Goal: Transaction & Acquisition: Purchase product/service

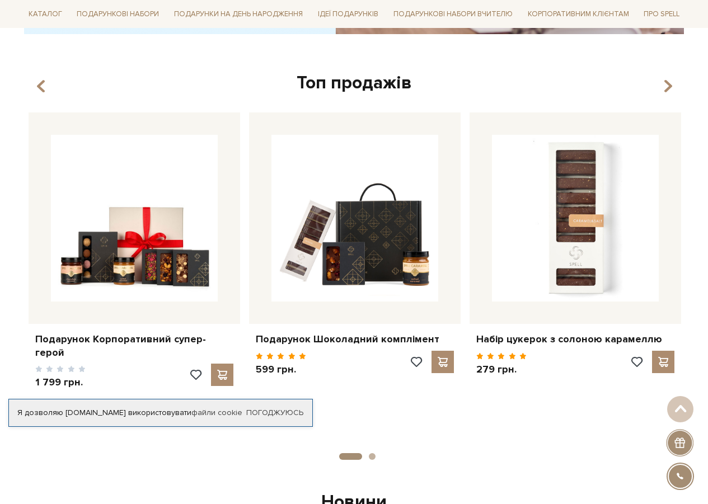
scroll to position [560, 0]
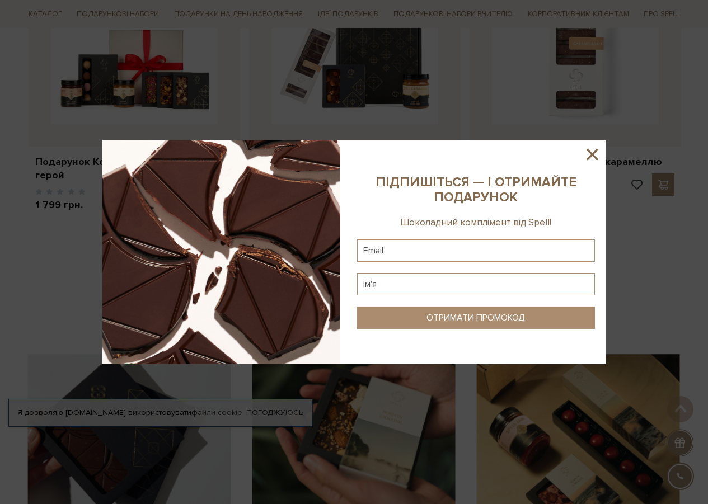
click at [587, 153] on icon at bounding box center [591, 154] width 19 height 19
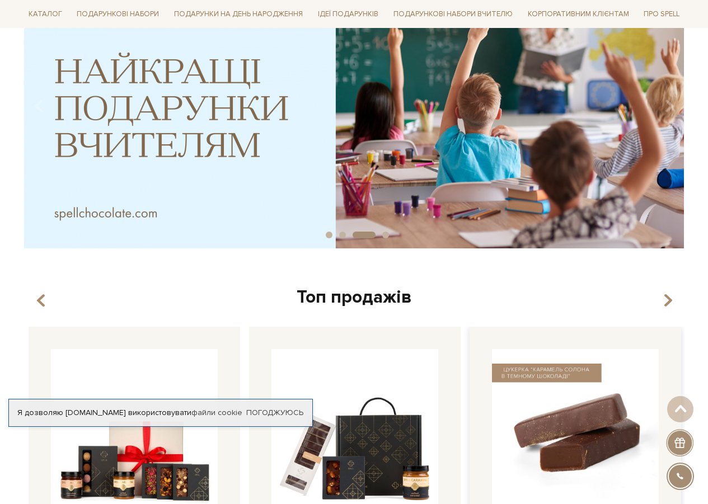
scroll to position [0, 0]
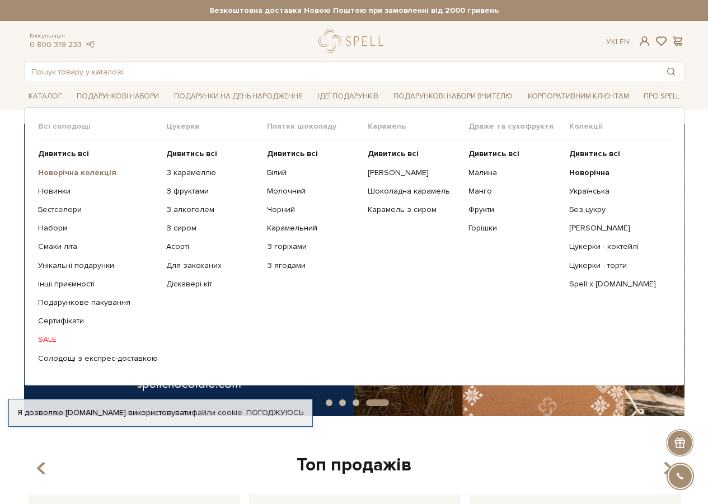
click at [57, 172] on b "Новорічна колекція" at bounding box center [77, 173] width 78 height 10
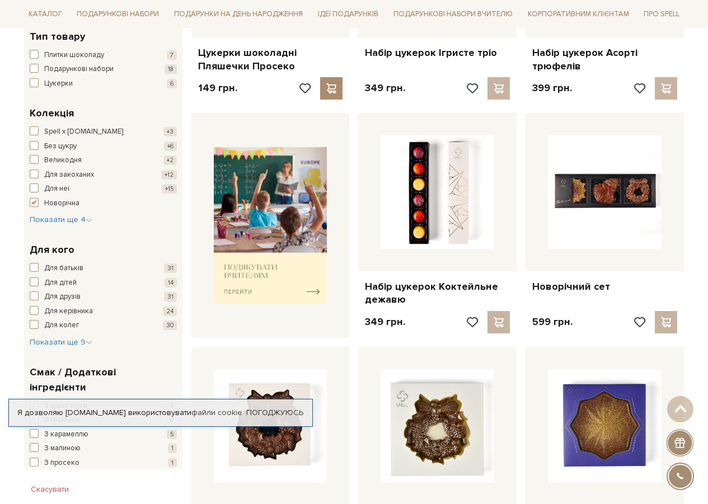
scroll to position [560, 0]
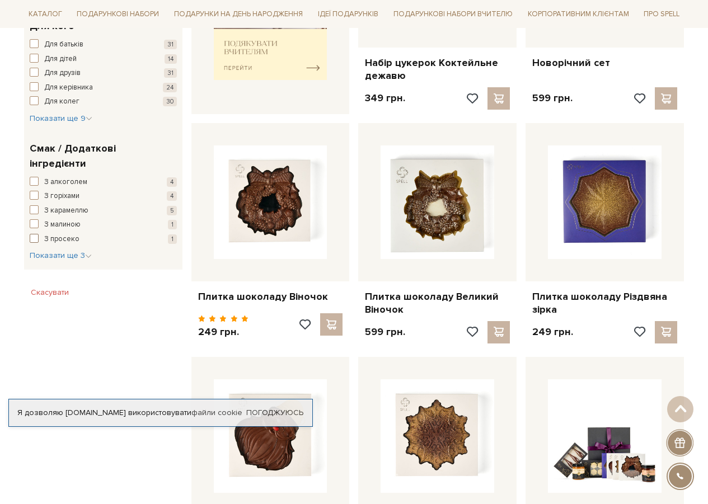
click at [51, 234] on span "З просеко" at bounding box center [61, 239] width 35 height 11
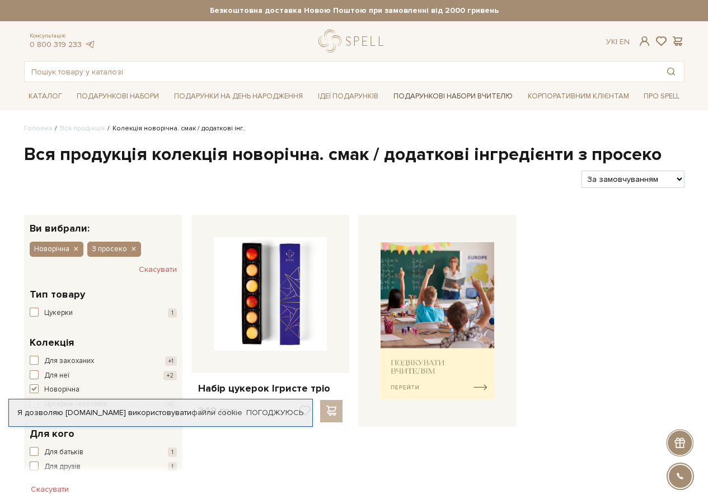
click at [426, 93] on link "Подарункові набори Вчителю" at bounding box center [453, 96] width 128 height 19
